Goal: Task Accomplishment & Management: Use online tool/utility

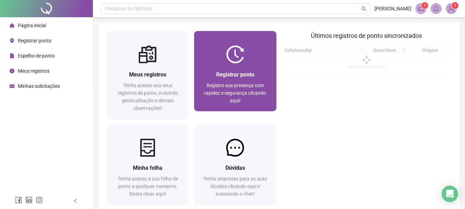
click at [224, 70] on div "Registrar ponto Registre sua presença com rapidez e segurança clicando aqui!" at bounding box center [235, 87] width 82 height 48
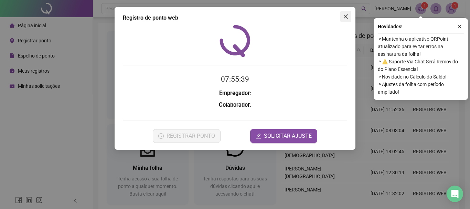
click at [346, 16] on icon "close" at bounding box center [346, 16] width 4 height 4
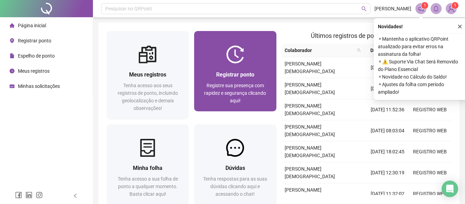
click at [249, 68] on div "Registrar ponto Registre sua presença com rapidez e segurança clicando aqui!" at bounding box center [235, 87] width 82 height 48
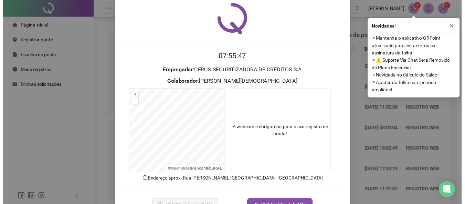
scroll to position [45, 0]
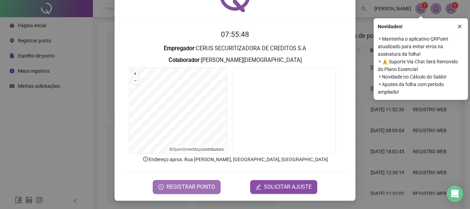
click at [191, 187] on span "REGISTRAR PONTO" at bounding box center [191, 187] width 49 height 8
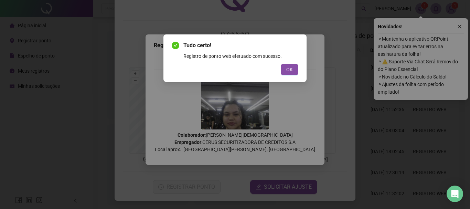
drag, startPoint x: 297, startPoint y: 66, endPoint x: 289, endPoint y: 67, distance: 7.4
click at [296, 66] on button "OK" at bounding box center [290, 69] width 18 height 11
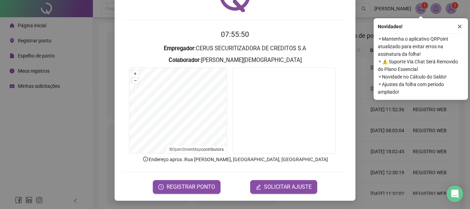
click at [115, 62] on div "Registro de ponto web 07:55:50 Empregador : CERUS SECURITIZADORA DE CREDITOS S.…" at bounding box center [235, 81] width 241 height 238
click at [92, 59] on div "Registro de ponto web 07:55:51 Empregador : CERUS SECURITIZADORA DE CREDITOS S.…" at bounding box center [235, 104] width 470 height 209
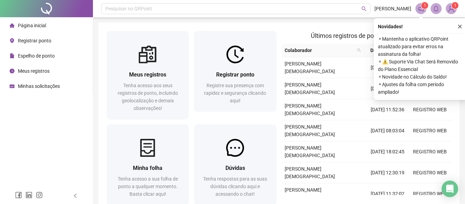
click at [50, 54] on span "Espelho de ponto" at bounding box center [36, 56] width 37 height 6
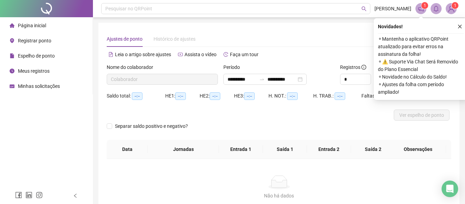
click at [39, 23] on span "Página inicial" at bounding box center [32, 26] width 28 height 6
